Goal: Task Accomplishment & Management: Use online tool/utility

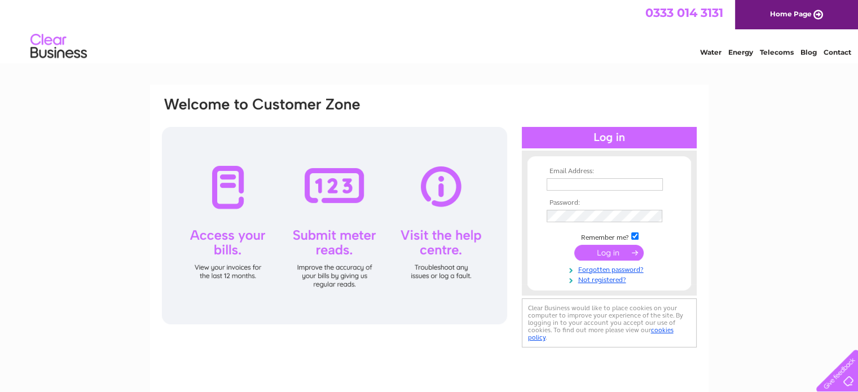
type input "n.picken@btconnect.com"
click at [605, 252] on input "submit" at bounding box center [608, 253] width 69 height 16
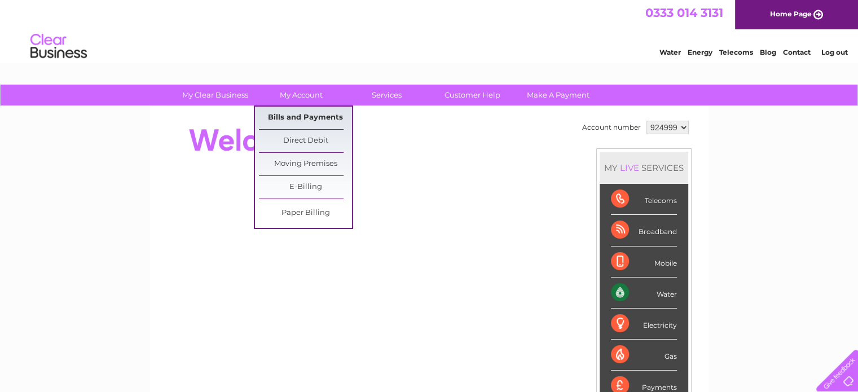
click at [298, 117] on link "Bills and Payments" at bounding box center [305, 118] width 93 height 23
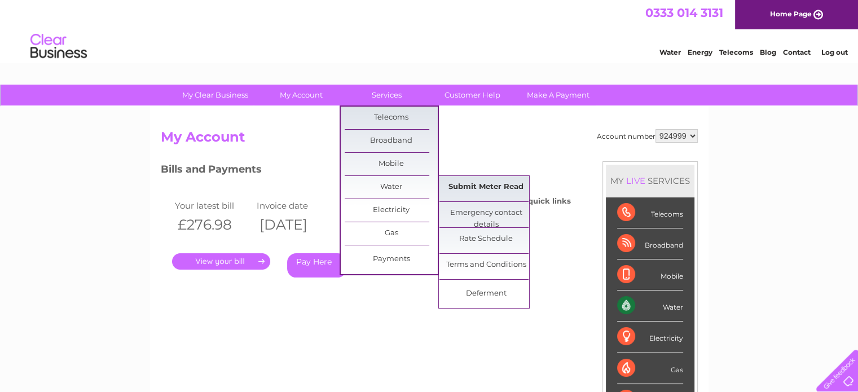
click at [492, 190] on link "Submit Meter Read" at bounding box center [485, 187] width 93 height 23
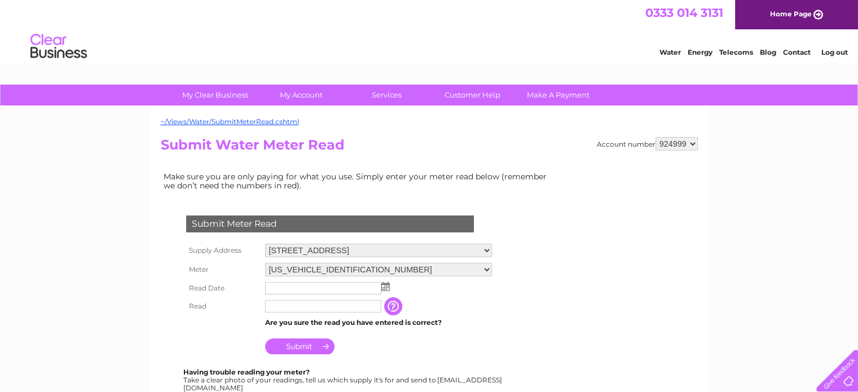
click at [386, 288] on img at bounding box center [385, 286] width 8 height 9
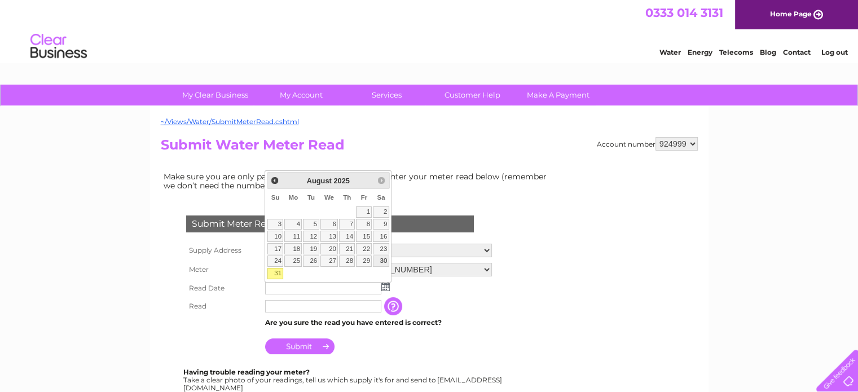
click at [382, 259] on link "30" at bounding box center [381, 261] width 16 height 11
type input "[DATE]"
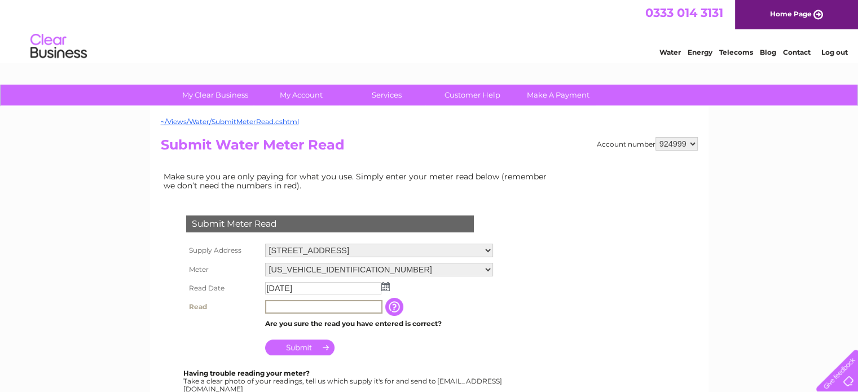
click at [296, 307] on input "text" at bounding box center [323, 307] width 117 height 14
type input "08554"
click at [305, 346] on input "Submit" at bounding box center [299, 348] width 69 height 16
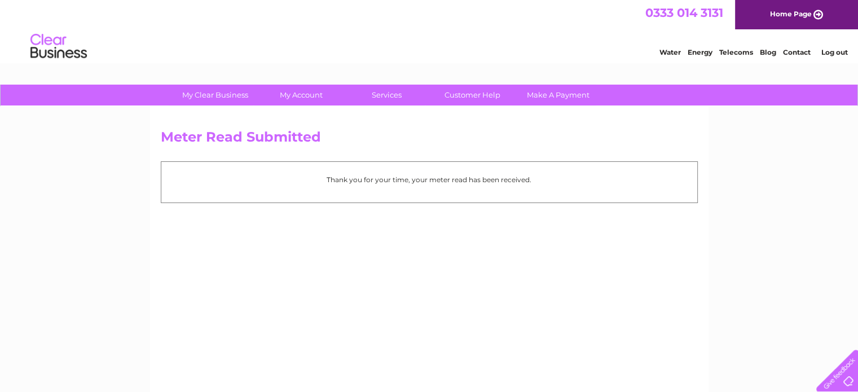
click at [834, 51] on link "Log out" at bounding box center [834, 52] width 27 height 8
